Goal: Check status: Check status

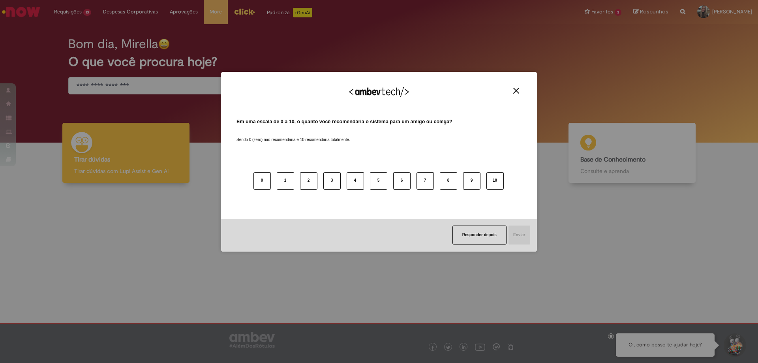
click at [516, 91] on img "Close" at bounding box center [516, 91] width 6 height 6
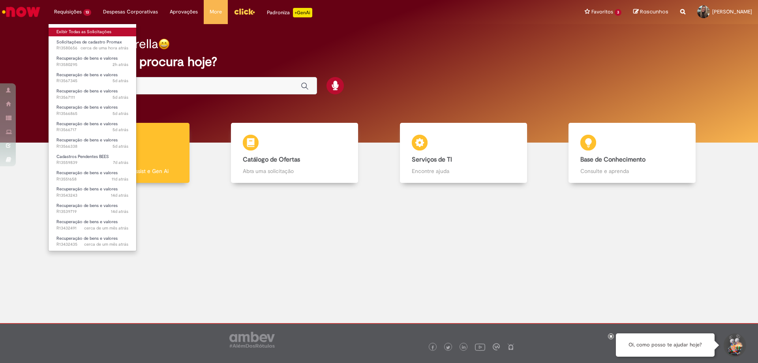
click at [76, 29] on link "Exibir Todas as Solicitações" at bounding box center [93, 32] width 88 height 9
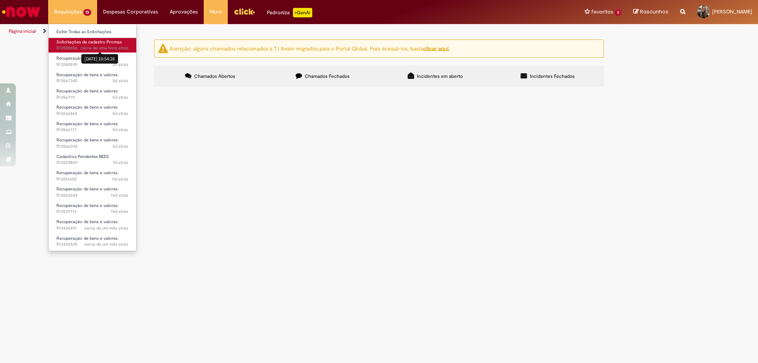
click at [101, 46] on span "cerca de uma hora atrás" at bounding box center [104, 48] width 48 height 6
click at [80, 47] on span "cerca de uma hora atrás" at bounding box center [104, 48] width 48 height 6
click at [72, 45] on span "Solicitações de cadastro Promax" at bounding box center [89, 42] width 66 height 6
click at [62, 46] on span "cerca de uma hora atrás cerca de uma hora atrás R13580656" at bounding box center [92, 48] width 72 height 6
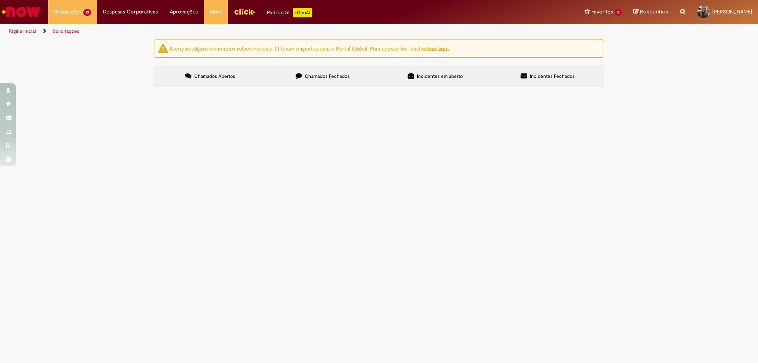
click at [319, 84] on label "Chamados Fechados" at bounding box center [322, 76] width 112 height 21
